Goal: Check status

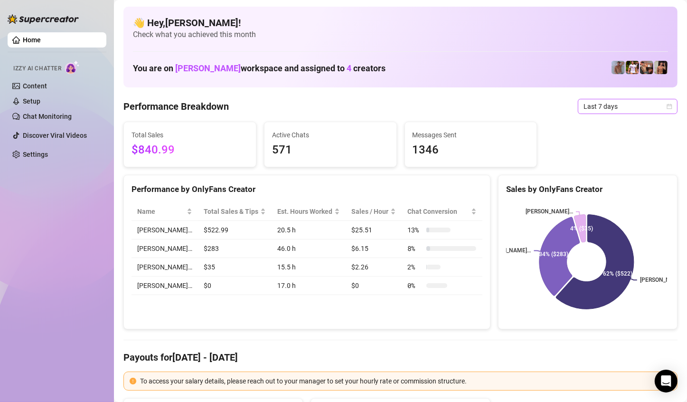
click at [664, 106] on div "Last 7 days" at bounding box center [628, 106] width 100 height 15
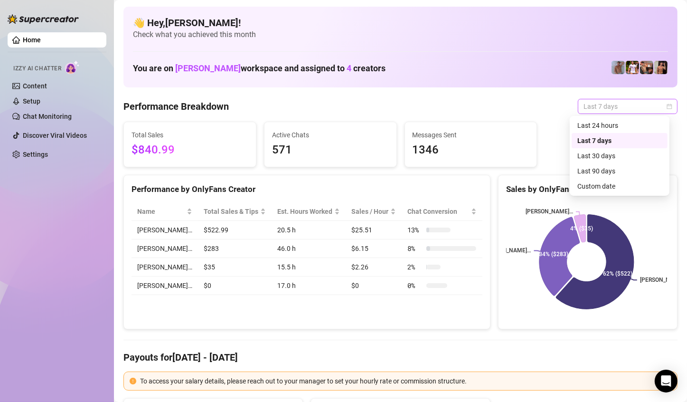
click at [664, 106] on div "Last 7 days" at bounding box center [628, 106] width 100 height 15
click at [605, 193] on div "Custom date" at bounding box center [620, 185] width 96 height 15
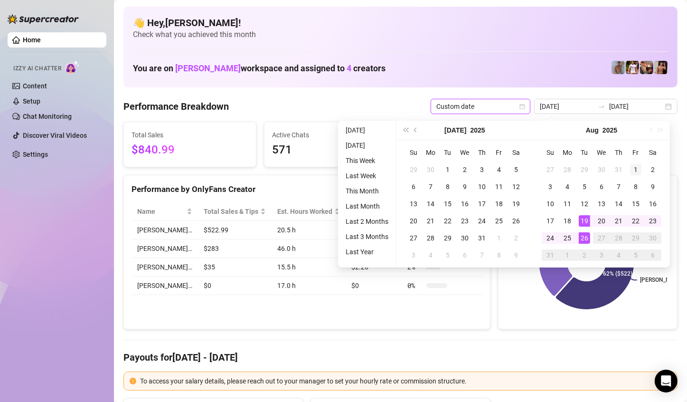
type input "[DATE]"
drag, startPoint x: 639, startPoint y: 168, endPoint x: 591, endPoint y: 240, distance: 87.0
click at [639, 168] on div "1" at bounding box center [635, 169] width 11 height 11
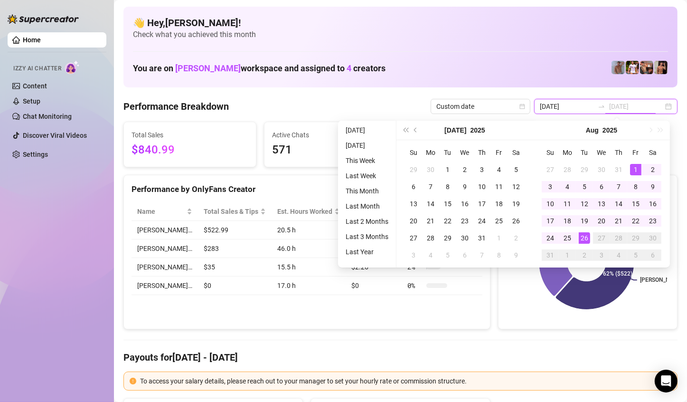
type input "[DATE]"
click at [583, 236] on div "26" at bounding box center [584, 237] width 11 height 11
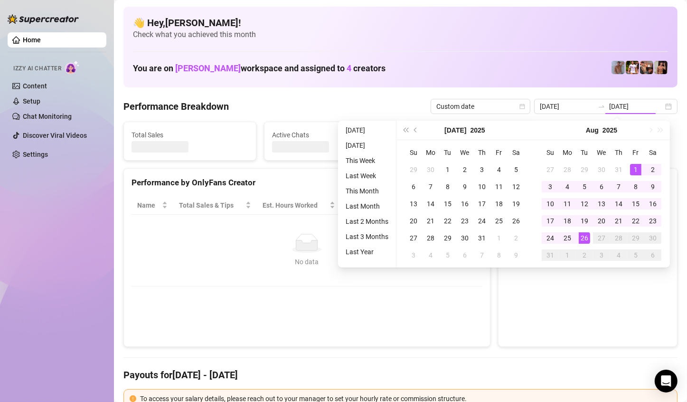
type input "[DATE]"
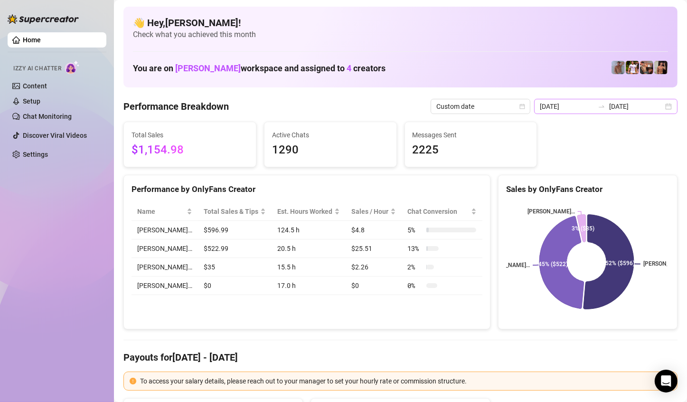
click at [658, 106] on div "[DATE] [DATE]" at bounding box center [605, 106] width 143 height 15
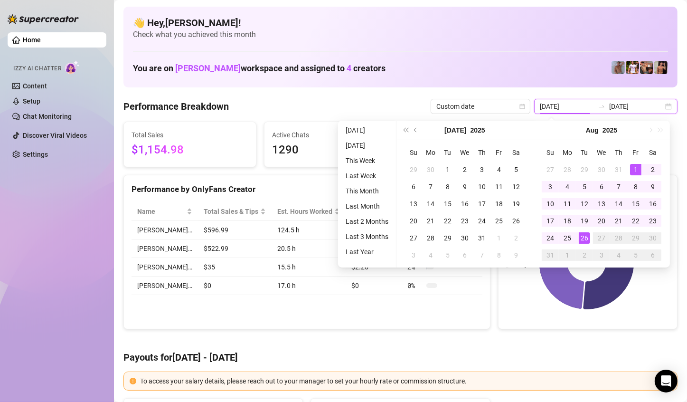
type input "[DATE]"
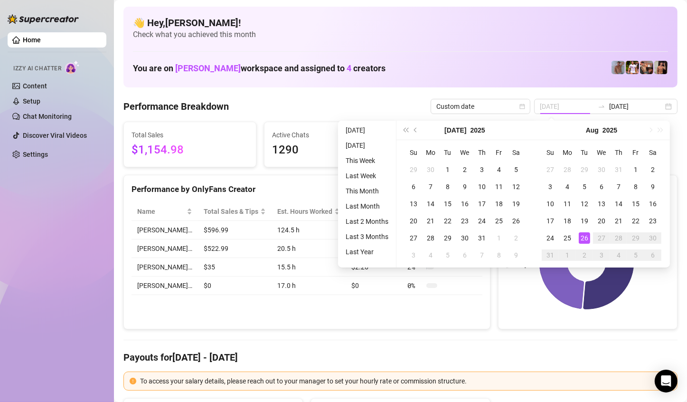
click at [586, 241] on div "26" at bounding box center [584, 237] width 11 height 11
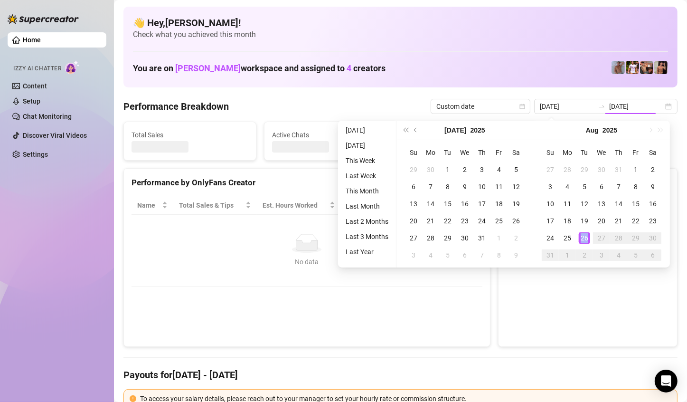
type input "[DATE]"
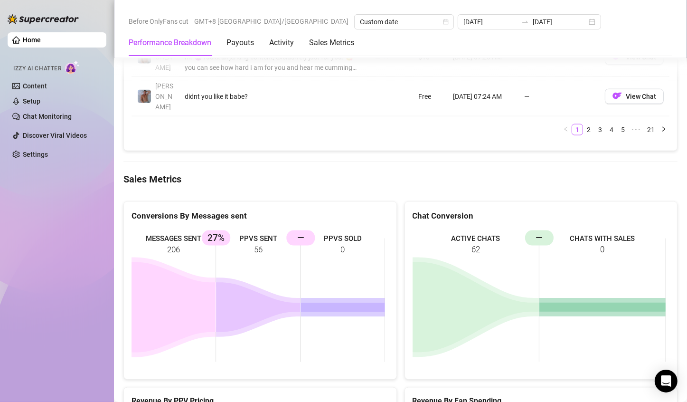
scroll to position [1329, 0]
